Goal: Task Accomplishment & Management: Use online tool/utility

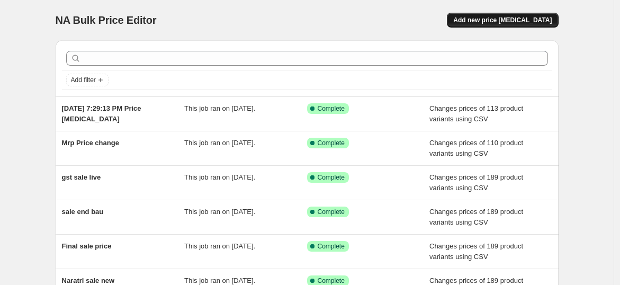
click at [529, 19] on span "Add new price [MEDICAL_DATA]" at bounding box center [502, 20] width 98 height 8
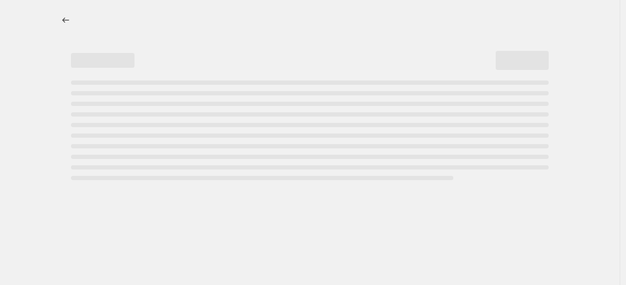
select select "percentage"
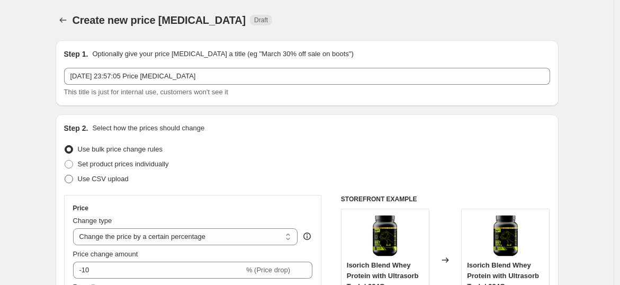
click at [111, 177] on span "Use CSV upload" at bounding box center [103, 179] width 51 height 8
click at [65, 175] on input "Use CSV upload" at bounding box center [65, 175] width 1 height 1
radio input "true"
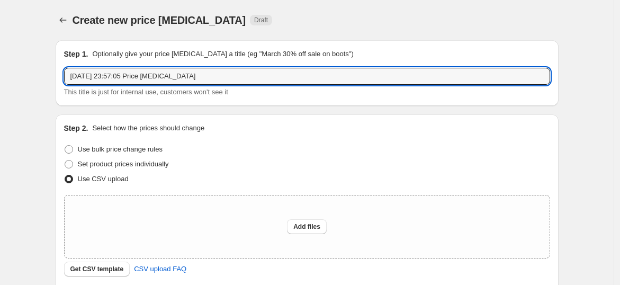
drag, startPoint x: 200, startPoint y: 81, endPoint x: 53, endPoint y: 84, distance: 146.1
click at [53, 84] on div "Step 1. Optionally give your price [MEDICAL_DATA] a title (eg "March 30% off sa…" at bounding box center [302, 220] width 511 height 376
type input "Bau price gst"
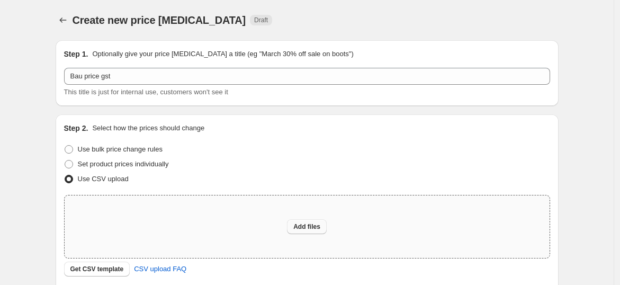
click at [318, 224] on span "Add files" at bounding box center [306, 226] width 27 height 8
type input "C:\fakepath\csv_template_user_62473 (3).csv"
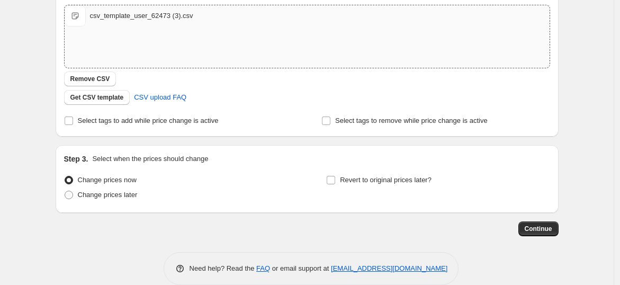
scroll to position [191, 0]
click at [104, 194] on span "Change prices later" at bounding box center [108, 194] width 60 height 8
click at [65, 191] on input "Change prices later" at bounding box center [65, 190] width 1 height 1
radio input "true"
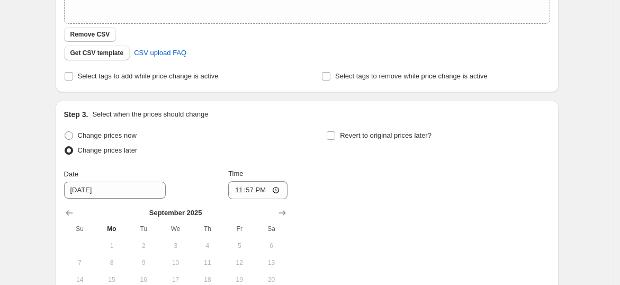
scroll to position [235, 0]
click at [278, 190] on input "23:57" at bounding box center [257, 190] width 59 height 18
type input "00:01"
click at [346, 181] on div "Change prices now Change prices later Date [DATE] Time 00:[DATE] Mo Tu We Th Fr…" at bounding box center [307, 225] width 486 height 194
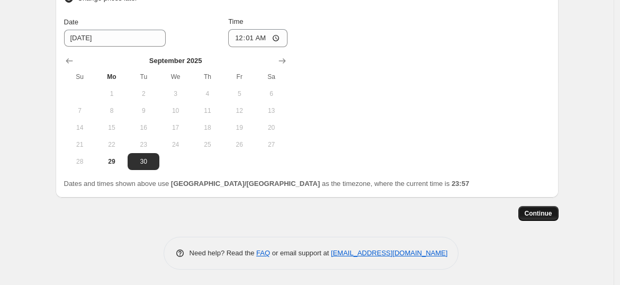
click at [534, 213] on span "Continue" at bounding box center [539, 213] width 28 height 8
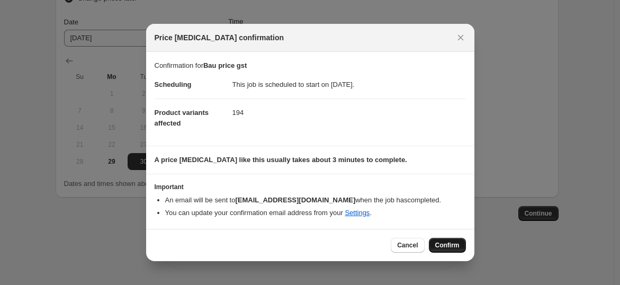
click at [455, 247] on span "Confirm" at bounding box center [447, 245] width 24 height 8
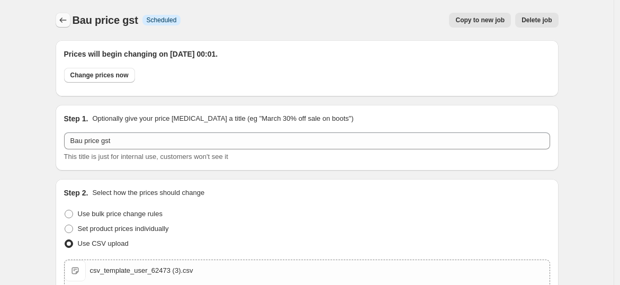
click at [63, 21] on icon "Price change jobs" at bounding box center [63, 20] width 11 height 11
